Goal: Task Accomplishment & Management: Complete application form

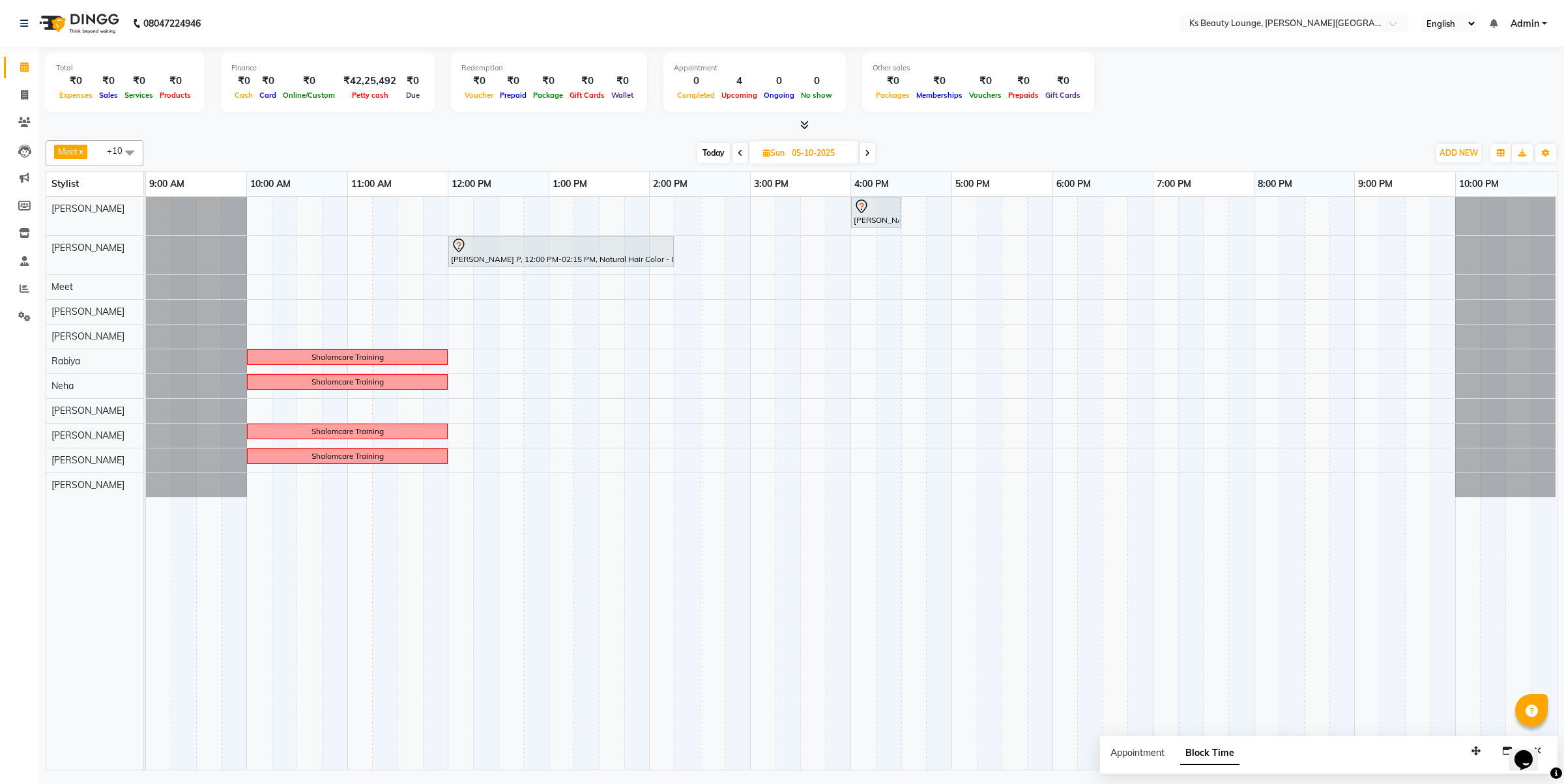
click at [735, 148] on span at bounding box center [740, 152] width 16 height 20
type input "04-10-2025"
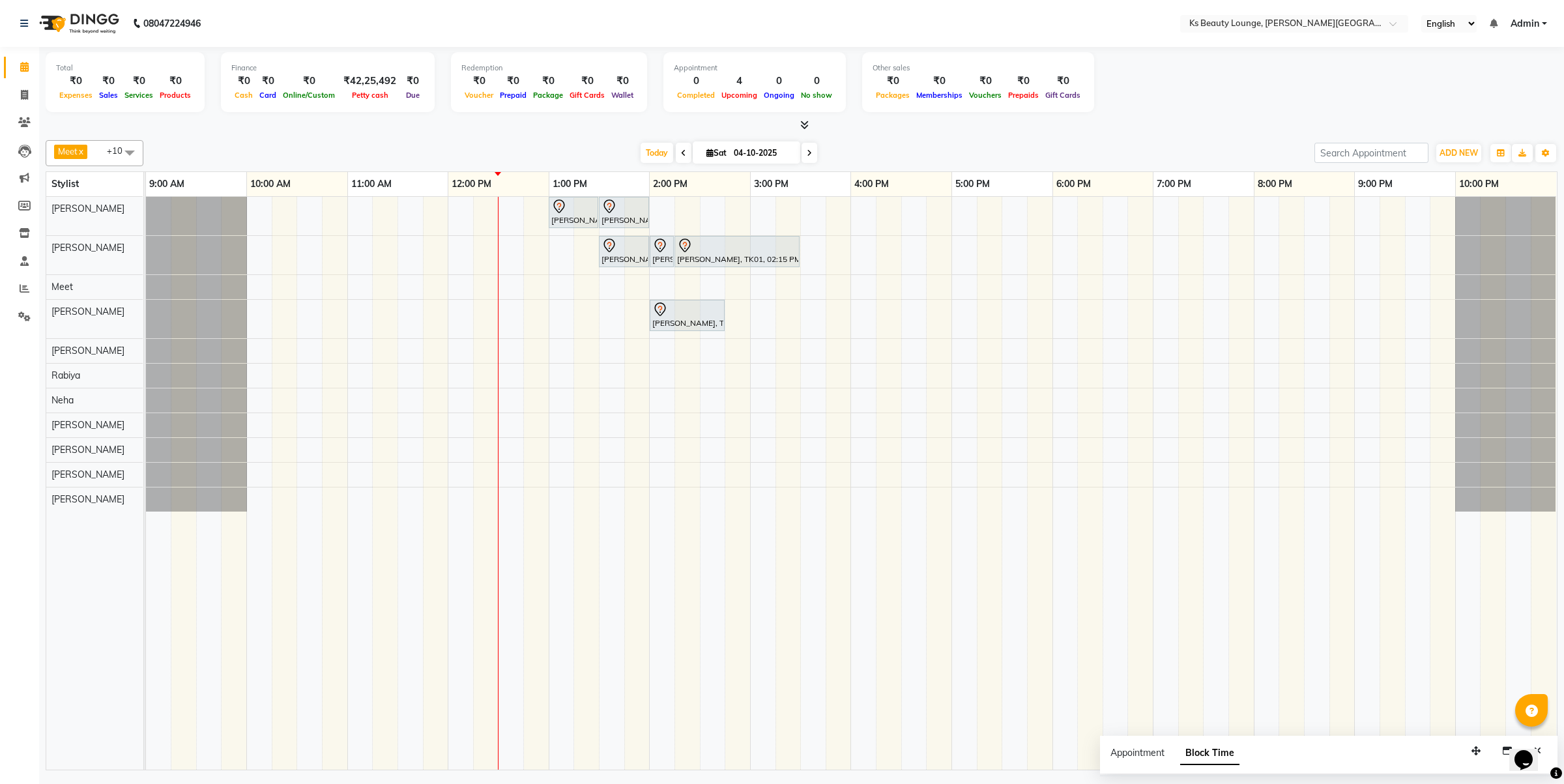
click at [1069, 215] on div "[PERSON_NAME] [PERSON_NAME], TK03, 01:00 PM-01:30 PM, Haircut - Designer Stylis…" at bounding box center [851, 483] width 1411 height 573
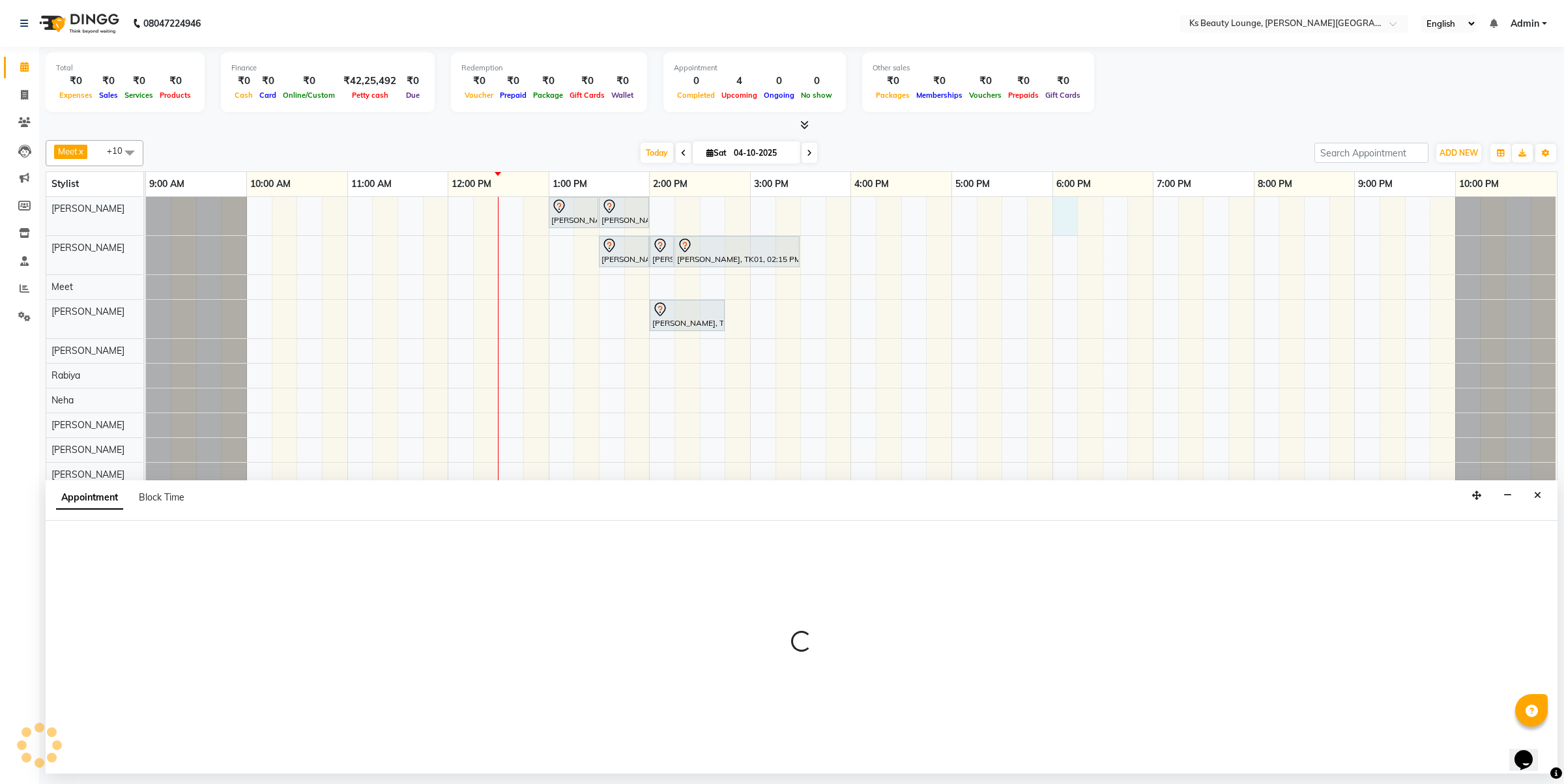
select select "58074"
select select "1080"
select select "tentative"
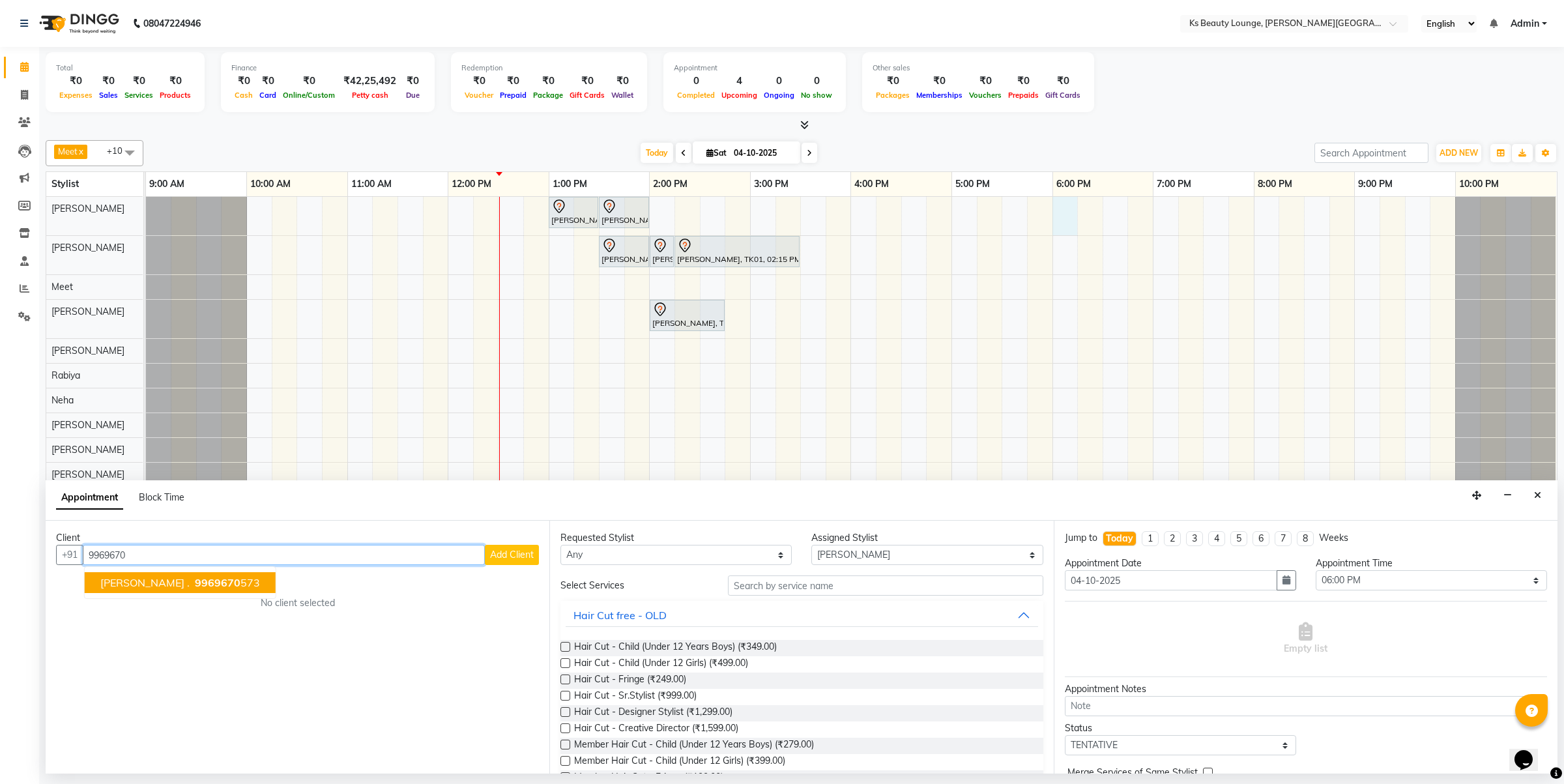
click at [197, 592] on button "[PERSON_NAME] . 9969670 573" at bounding box center [179, 582] width 191 height 20
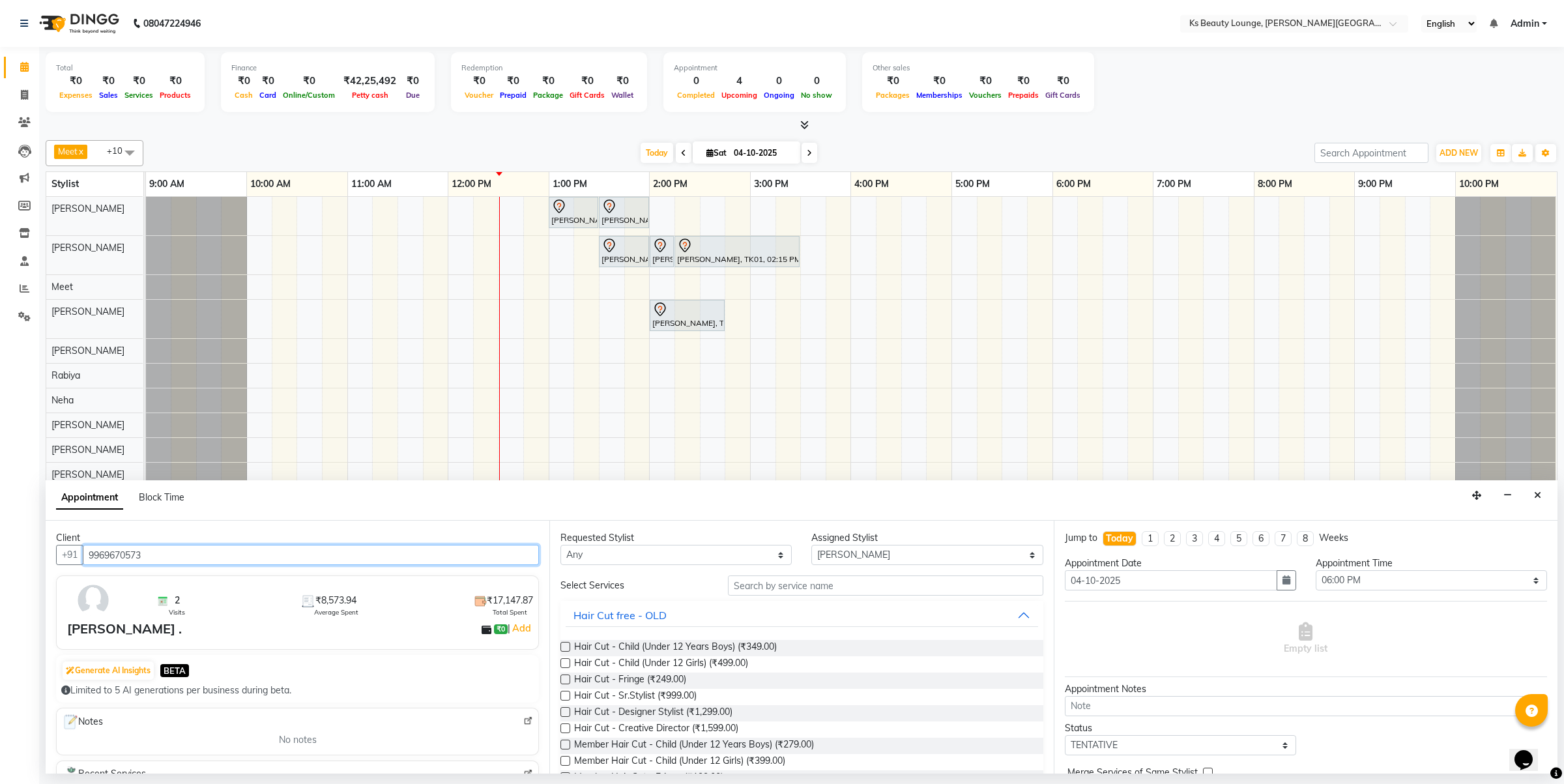
type input "9969670573"
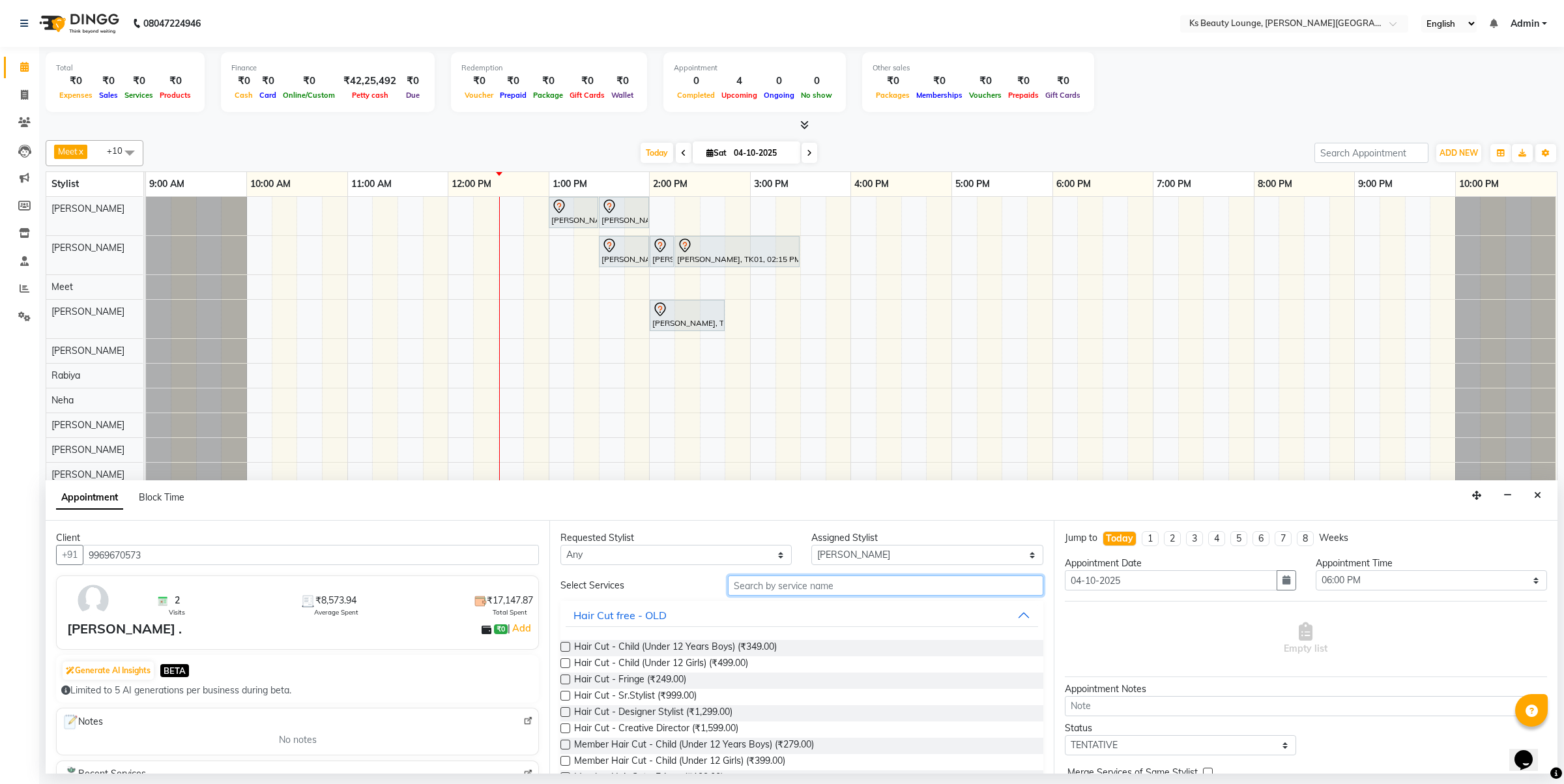
click at [772, 584] on input "text" at bounding box center [885, 585] width 315 height 20
type input "hair cut"
click at [568, 712] on label at bounding box center [566, 712] width 10 height 10
click at [568, 712] on input "checkbox" at bounding box center [565, 713] width 8 height 8
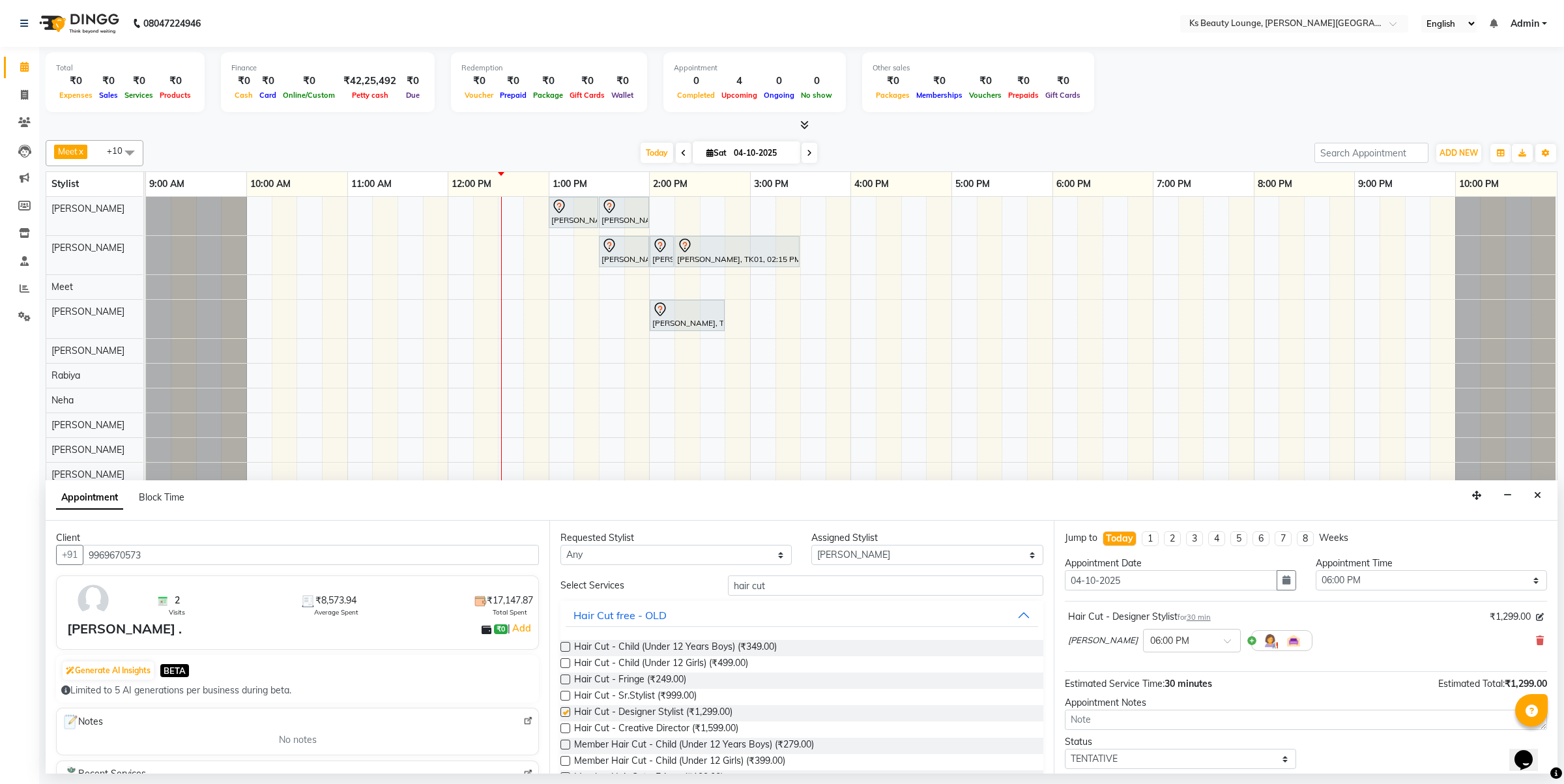
checkbox input "false"
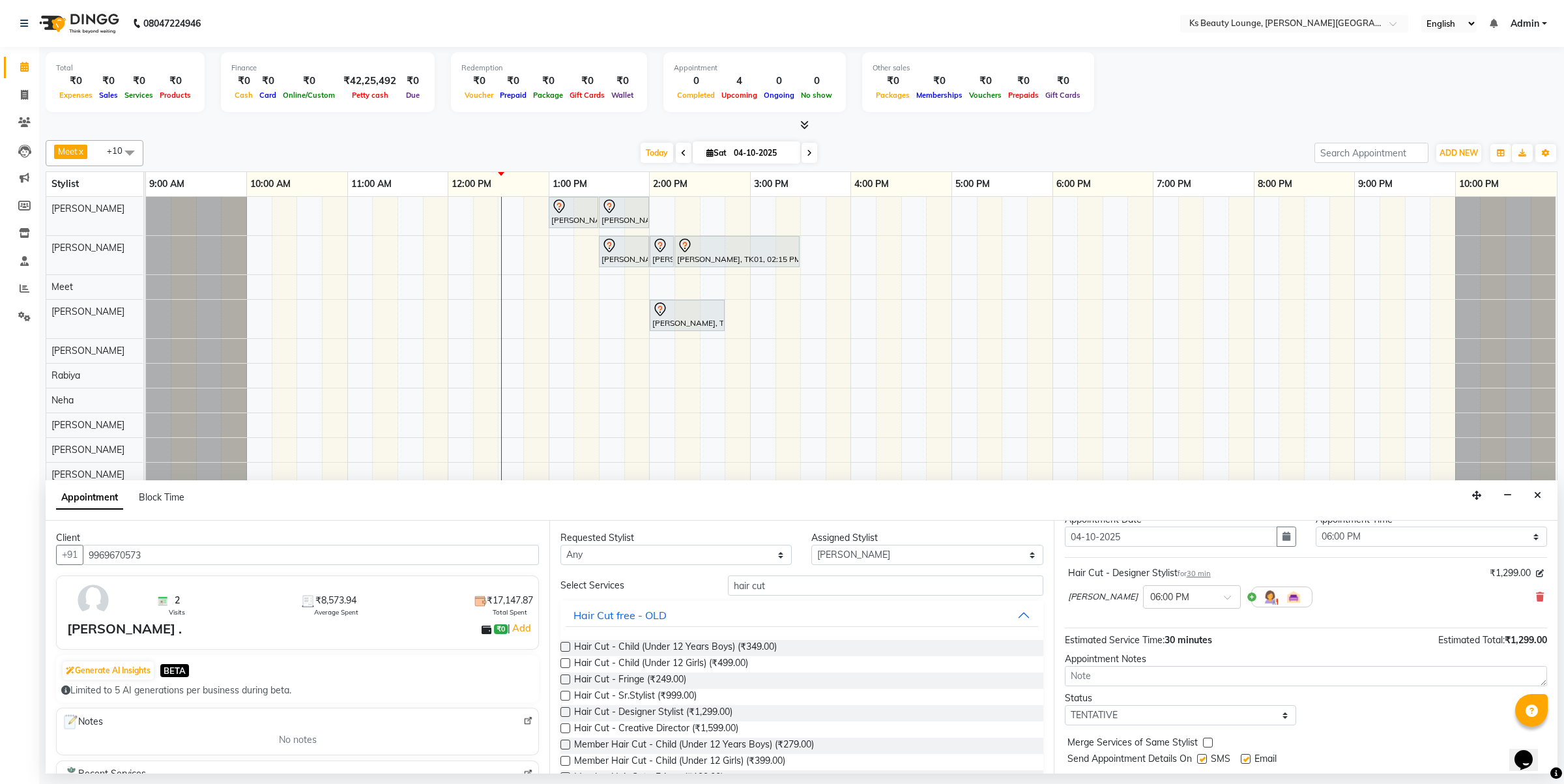
scroll to position [79, 0]
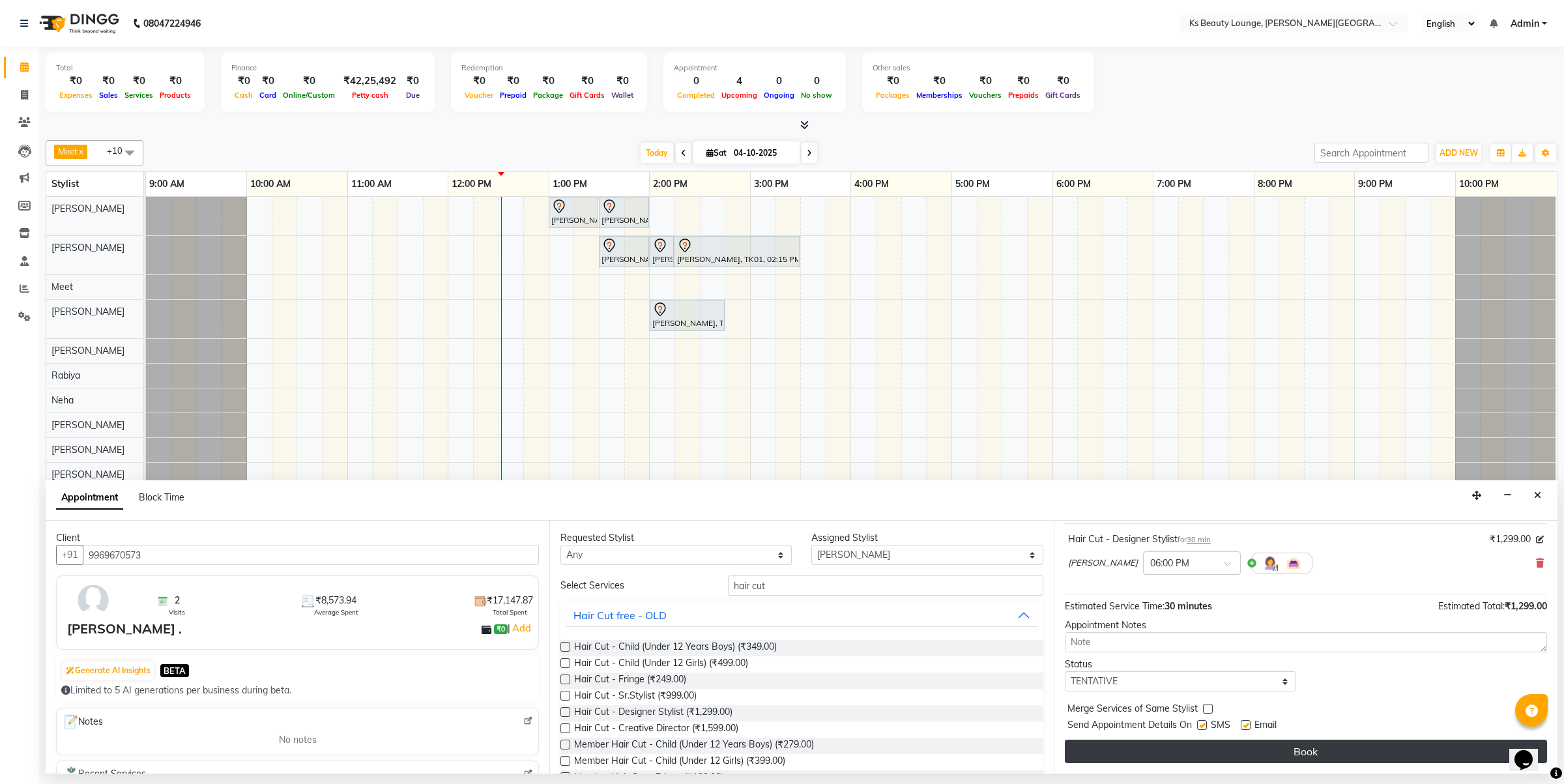
click at [1190, 745] on button "Book" at bounding box center [1306, 750] width 482 height 24
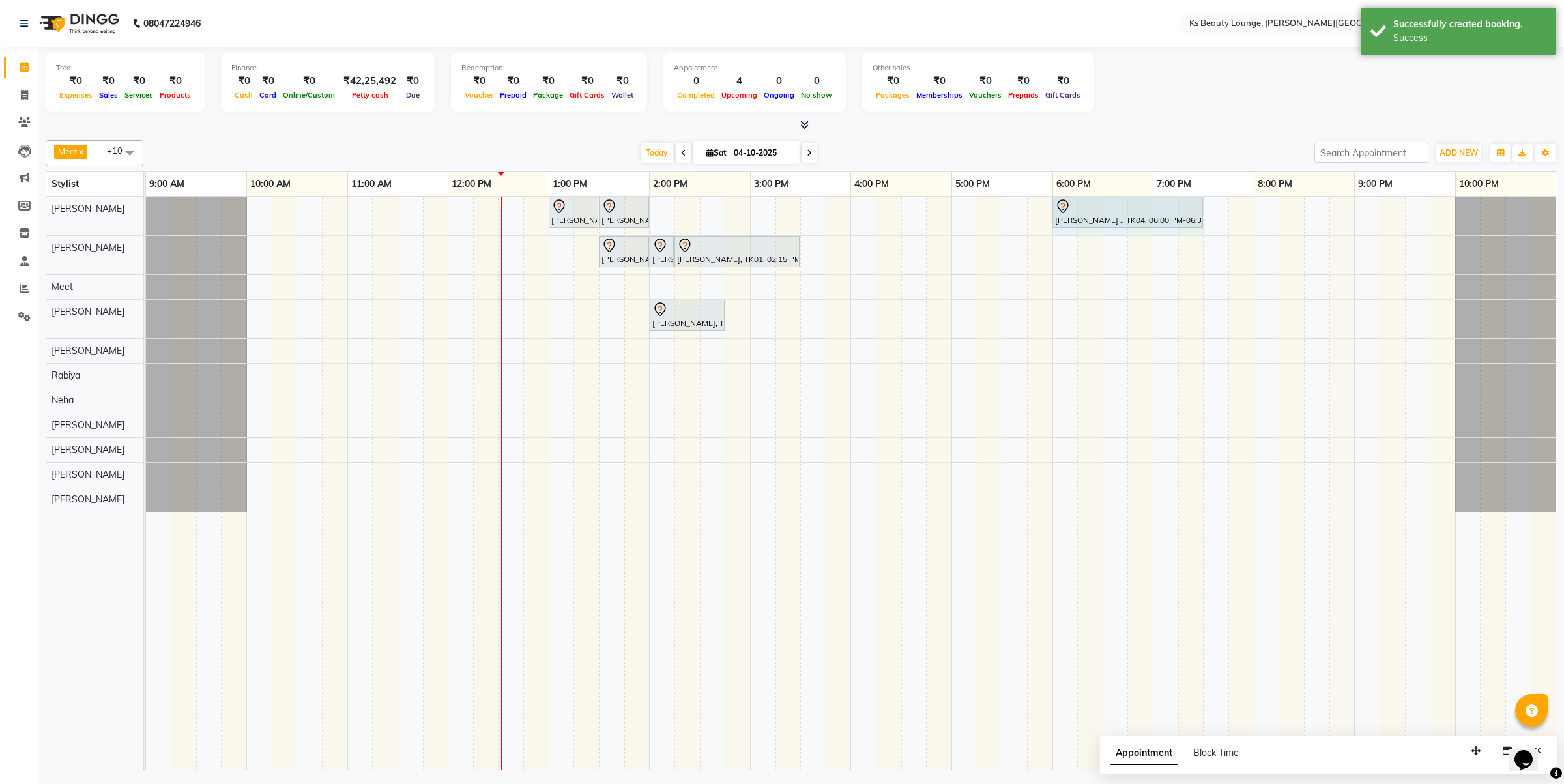
drag, startPoint x: 1101, startPoint y: 215, endPoint x: 1201, endPoint y: 217, distance: 100.0
click at [146, 217] on div "[PERSON_NAME] [PERSON_NAME], TK03, 01:00 PM-01:30 PM, Haircut - Designer Stylis…" at bounding box center [146, 215] width 0 height 38
click at [808, 148] on span at bounding box center [809, 152] width 16 height 20
type input "05-10-2025"
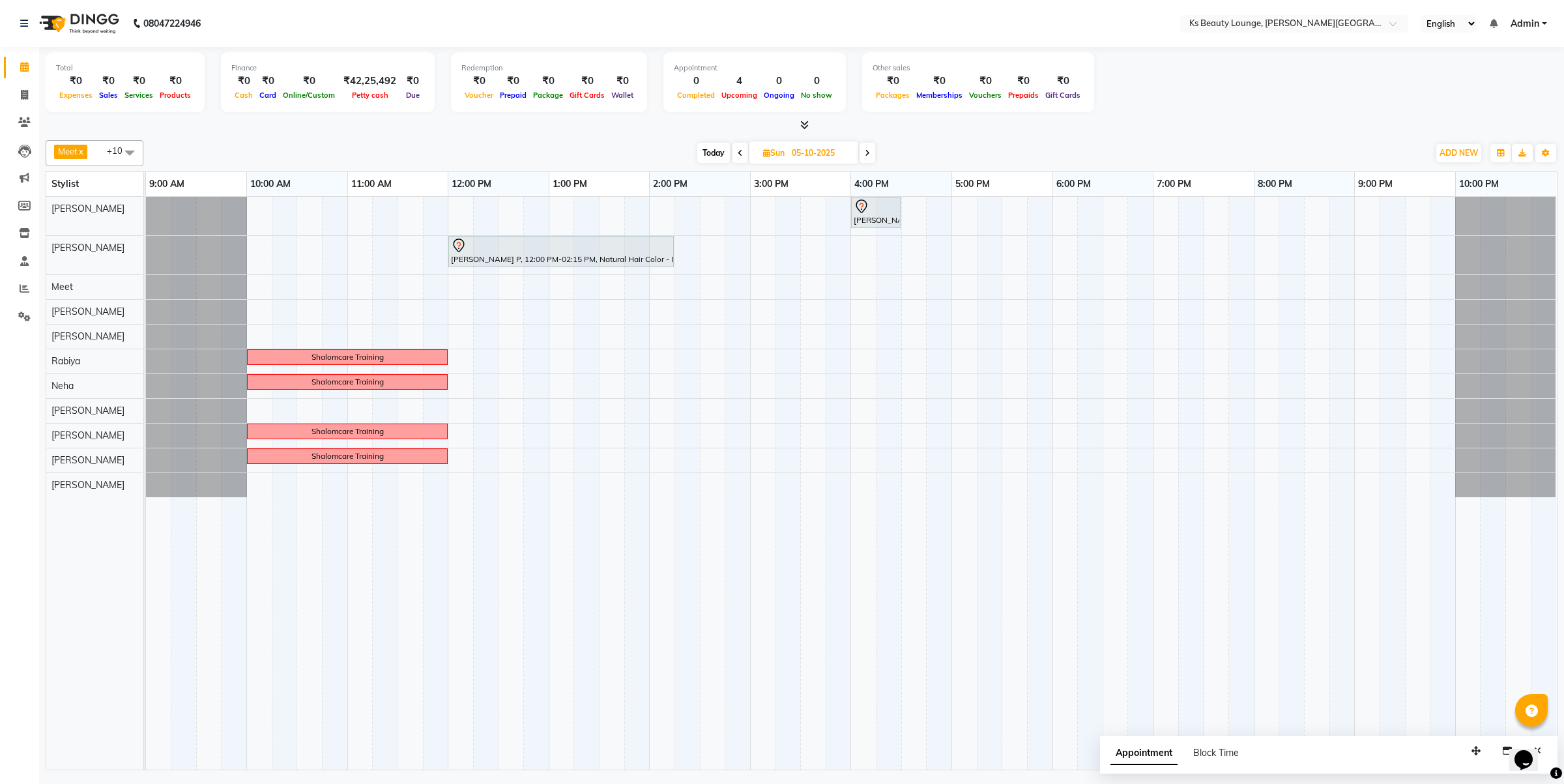
drag, startPoint x: 382, startPoint y: 541, endPoint x: 440, endPoint y: 650, distance: 123.5
click at [432, 647] on tr at bounding box center [851, 483] width 1411 height 573
